Goal: Task Accomplishment & Management: Manage account settings

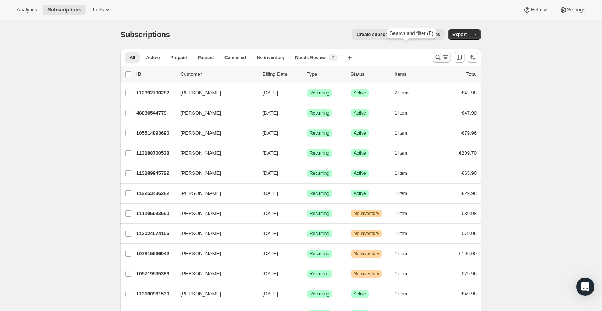
click at [434, 54] on icon "Search and filter results" at bounding box center [438, 58] width 8 height 8
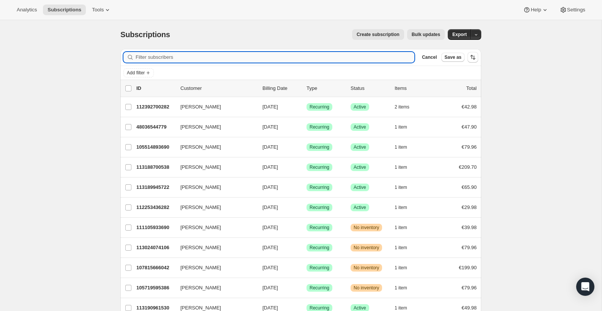
click at [371, 52] on input "Filter subscribers" at bounding box center [275, 57] width 279 height 11
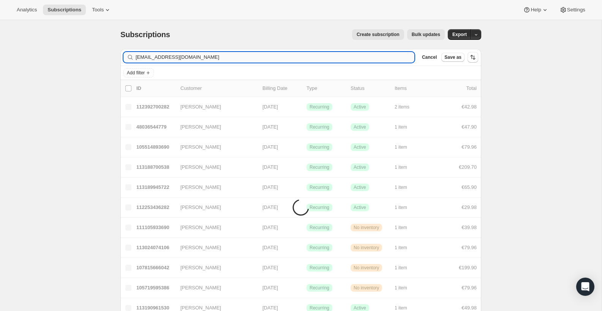
type input "[EMAIL_ADDRESS][DOMAIN_NAME]"
